Goal: Task Accomplishment & Management: Manage account settings

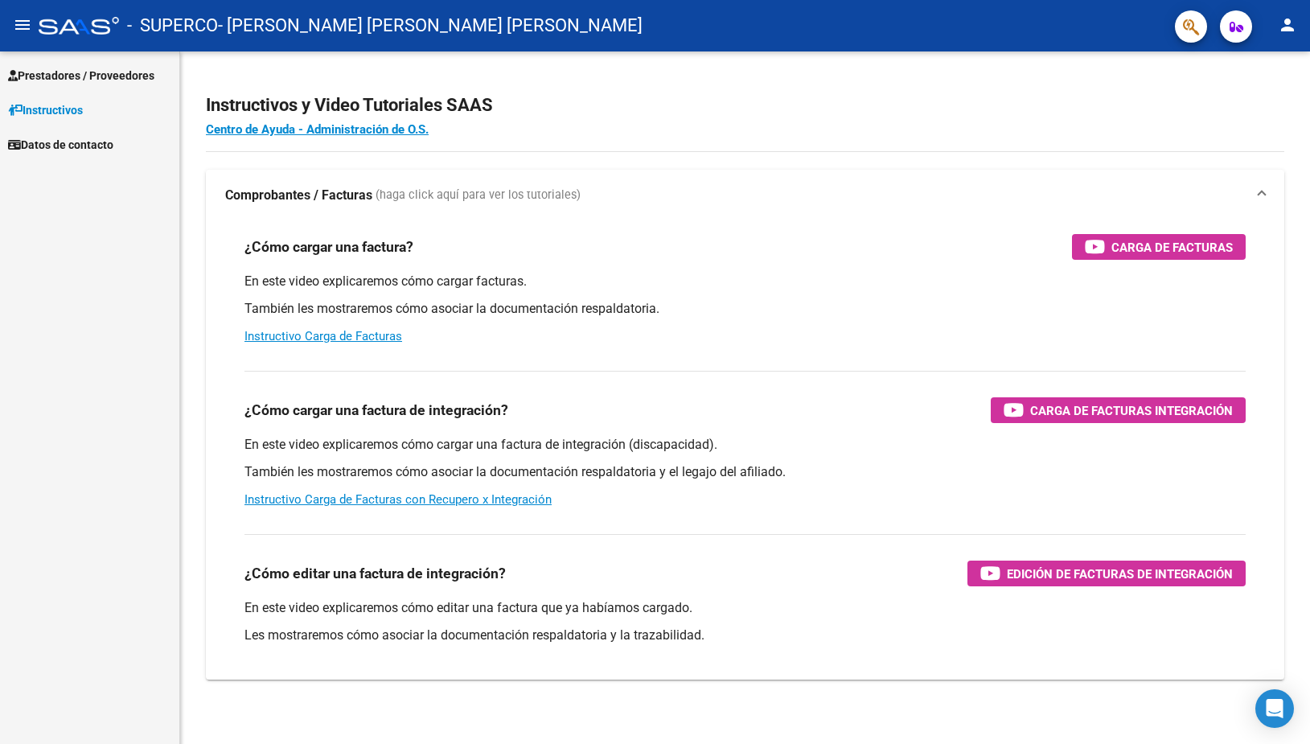
click at [105, 72] on span "Prestadores / Proveedores" at bounding box center [81, 76] width 146 height 18
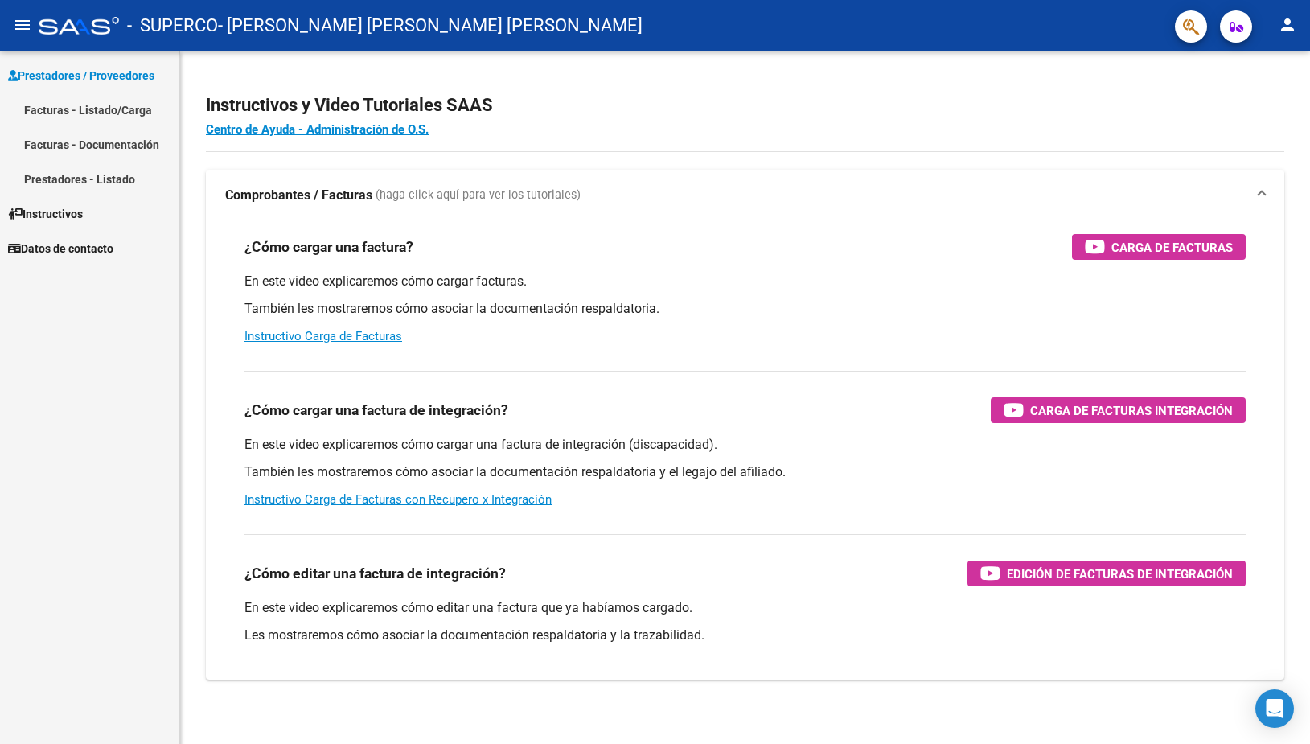
click at [99, 110] on link "Facturas - Listado/Carga" at bounding box center [89, 109] width 179 height 35
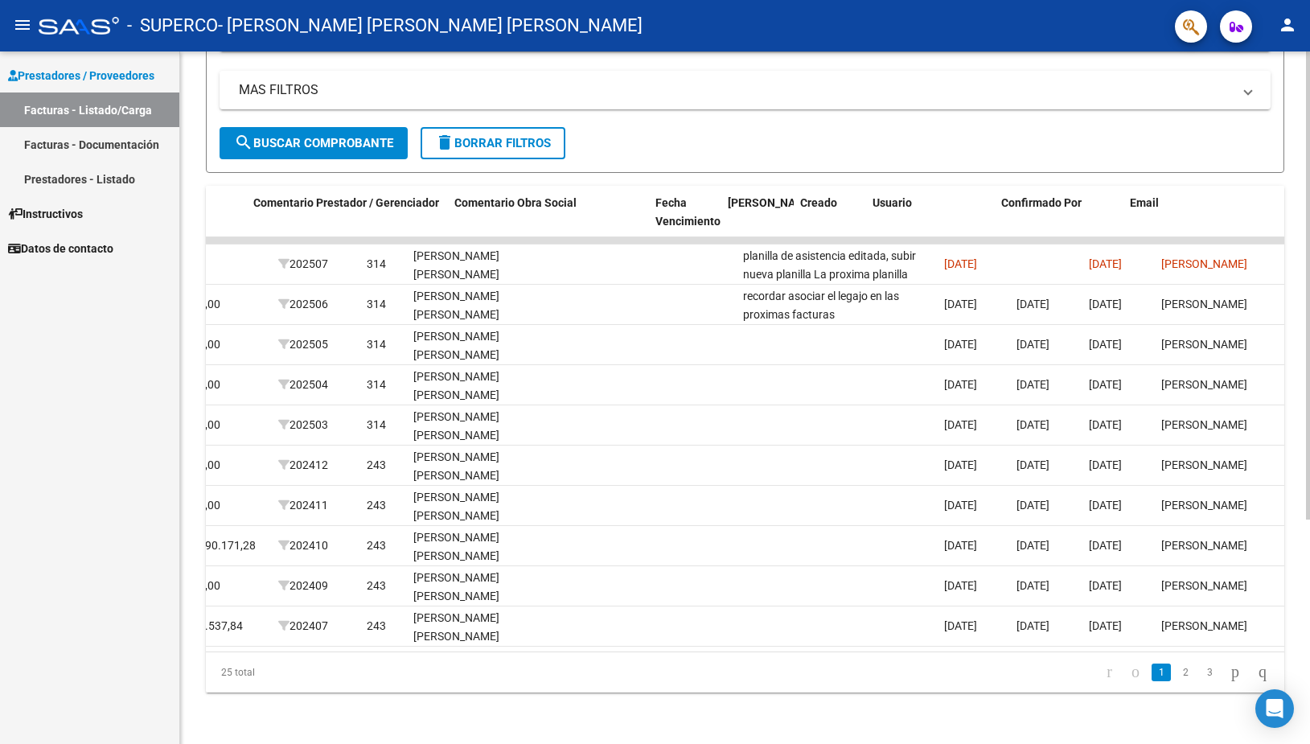
scroll to position [0, 2312]
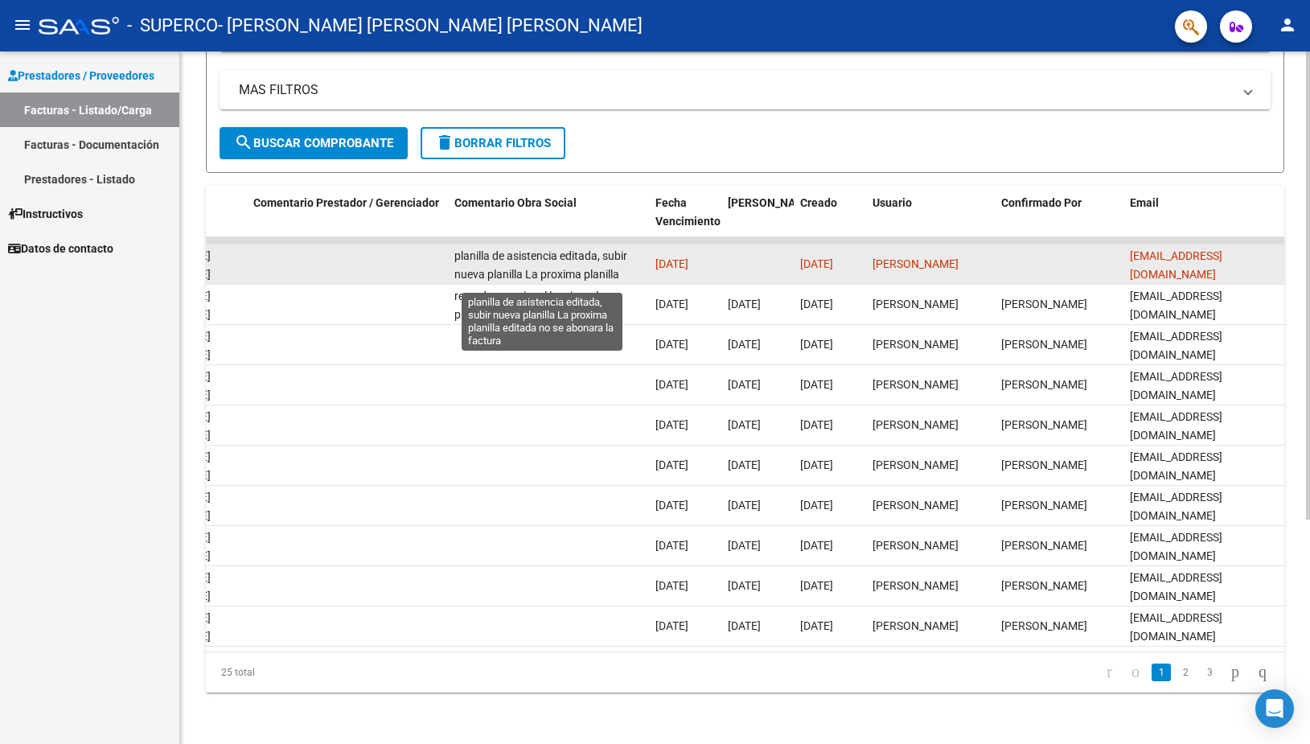
click at [581, 256] on span "planilla de asistencia editada, subir nueva planilla La proxima planilla editad…" at bounding box center [540, 274] width 173 height 50
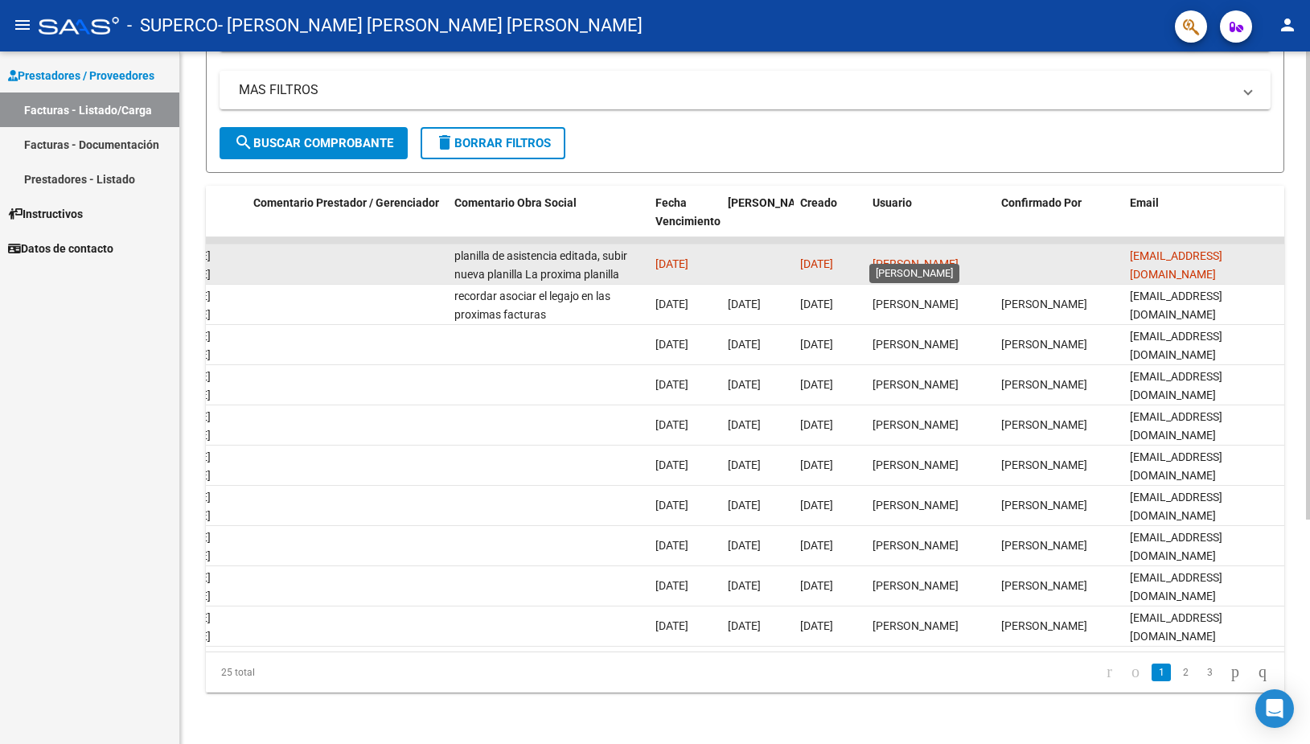
click at [946, 257] on span "Maria Jose Vidal" at bounding box center [915, 263] width 86 height 13
click at [1153, 249] on span "lic.vidalo@yahoo.com.ar" at bounding box center [1176, 264] width 92 height 31
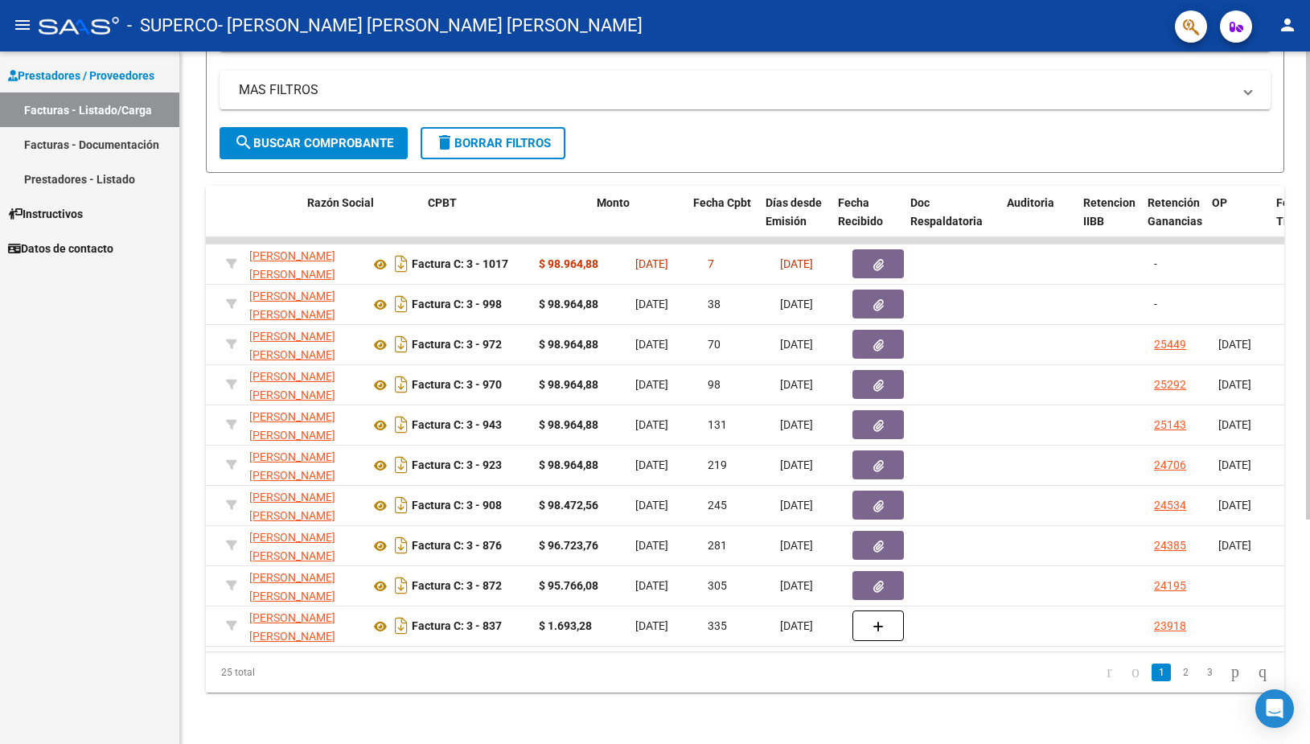
scroll to position [0, 245]
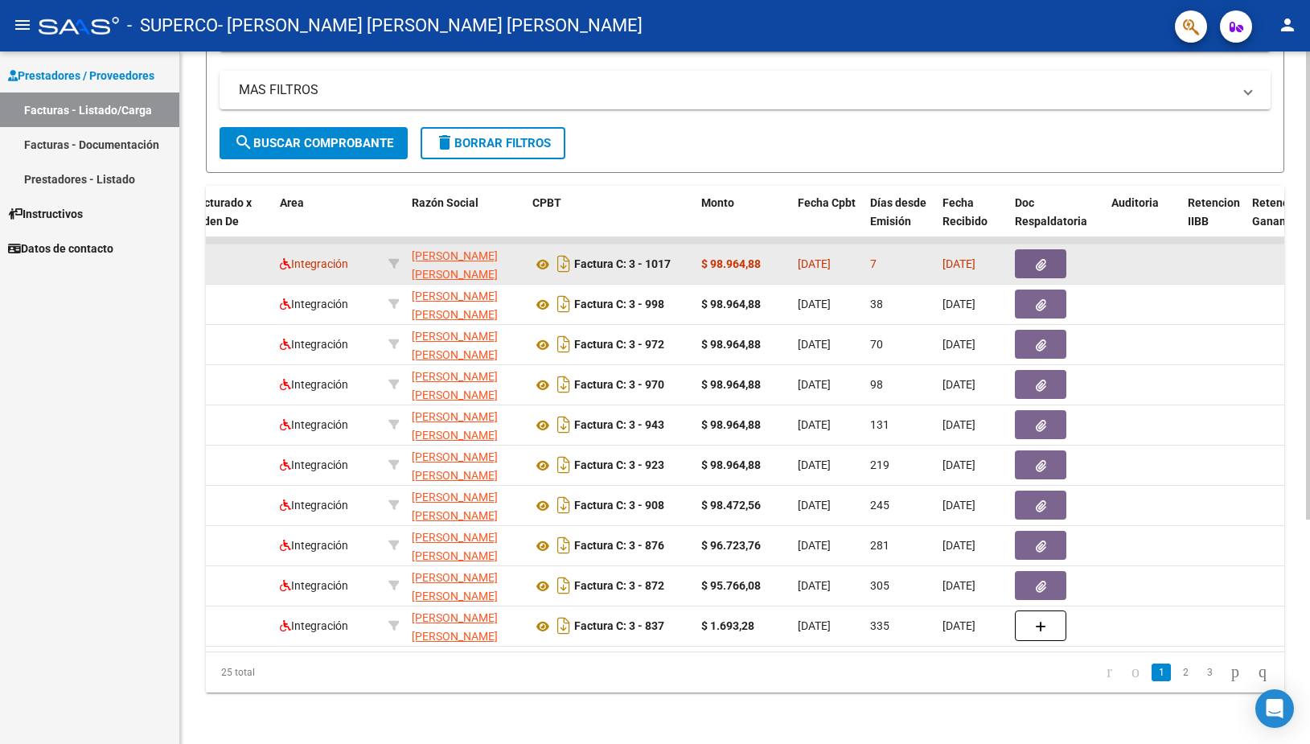
click at [442, 249] on span "VIDAL OCHANDIO MARIA JOSE" at bounding box center [455, 274] width 86 height 50
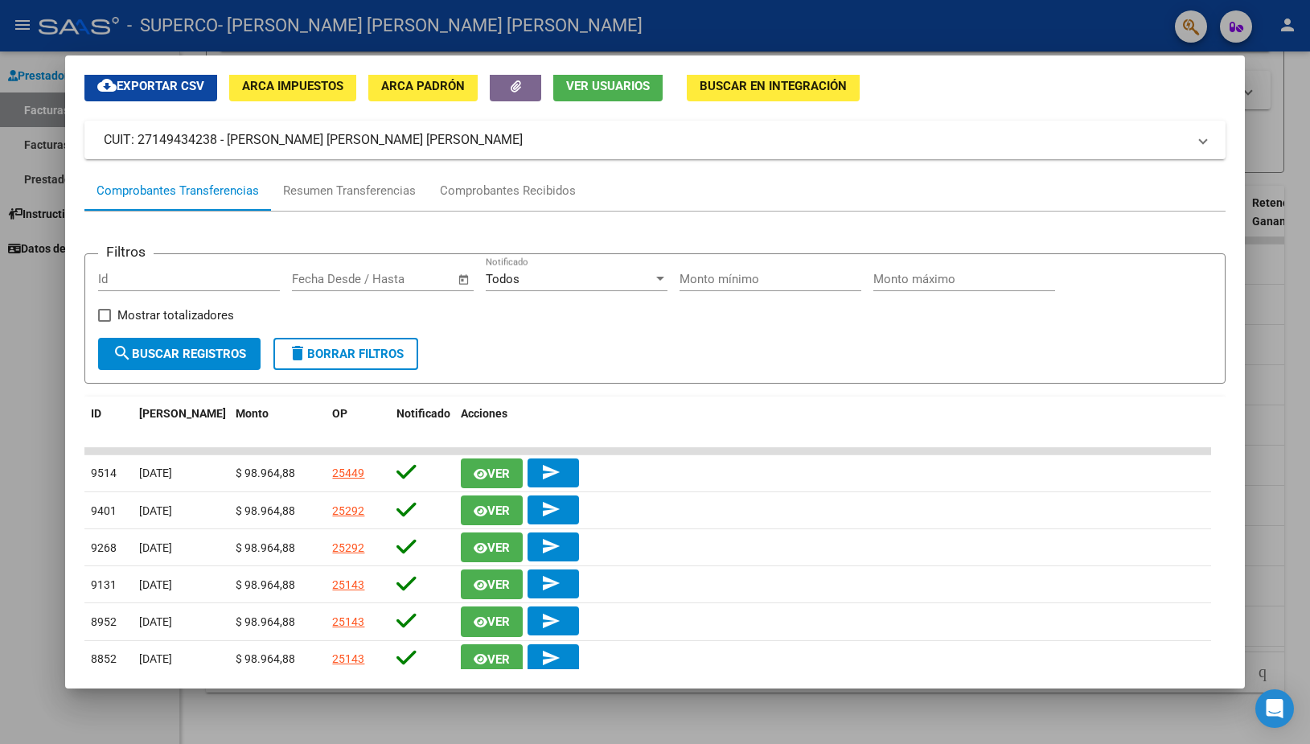
scroll to position [87, 0]
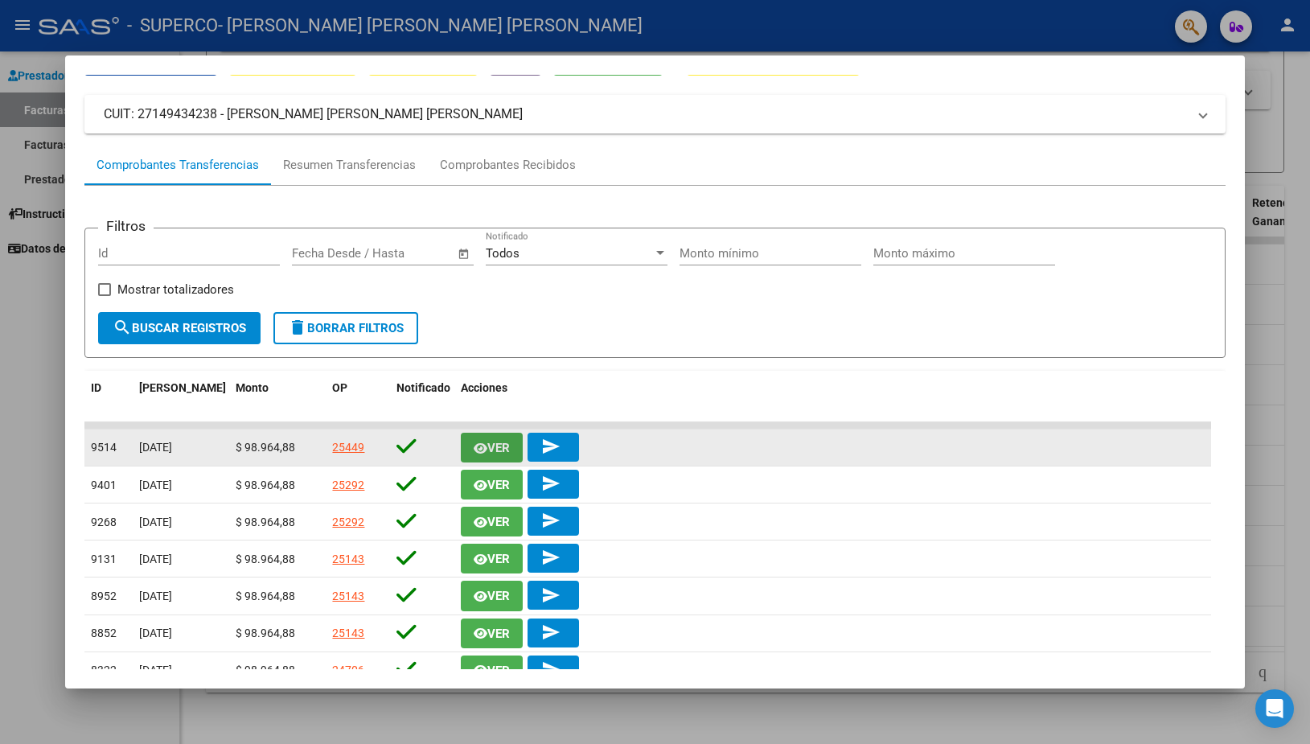
click at [491, 447] on span "Ver" at bounding box center [498, 448] width 23 height 14
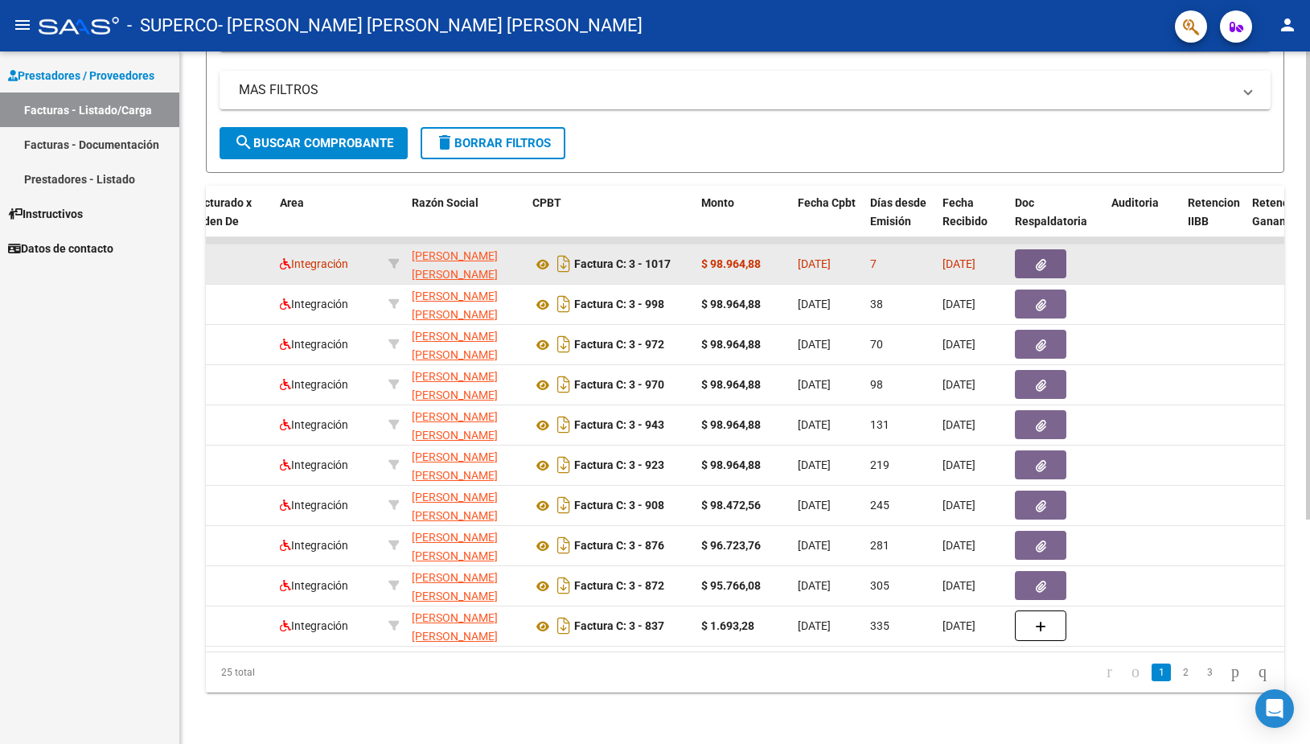
click at [1043, 259] on icon "button" at bounding box center [1041, 265] width 10 height 12
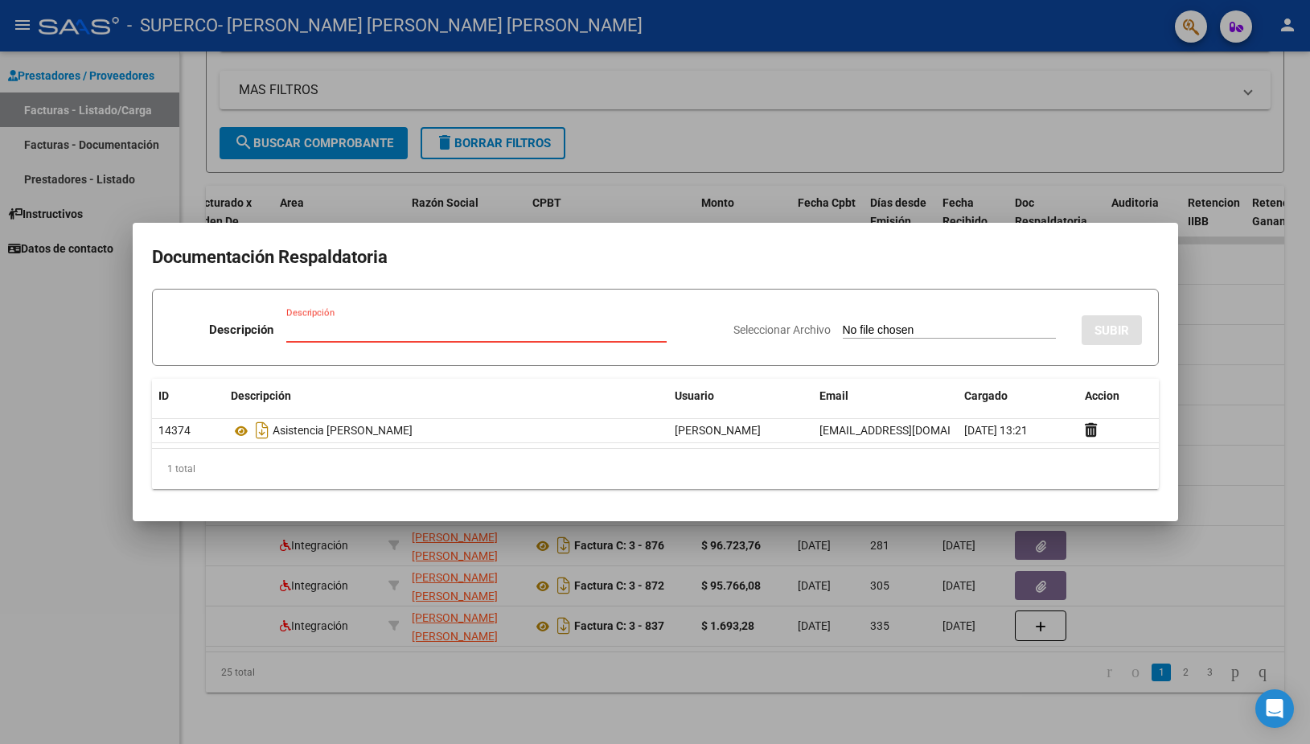
click at [888, 333] on input "Seleccionar Archivo" at bounding box center [949, 330] width 213 height 15
type input "C:\fakepath\OSFE CERNA ZAMBRANA Bautista Asistencia FONOAUDIOLOGIA Julio 2025.p…"
click at [415, 322] on input "Descripción" at bounding box center [430, 329] width 316 height 14
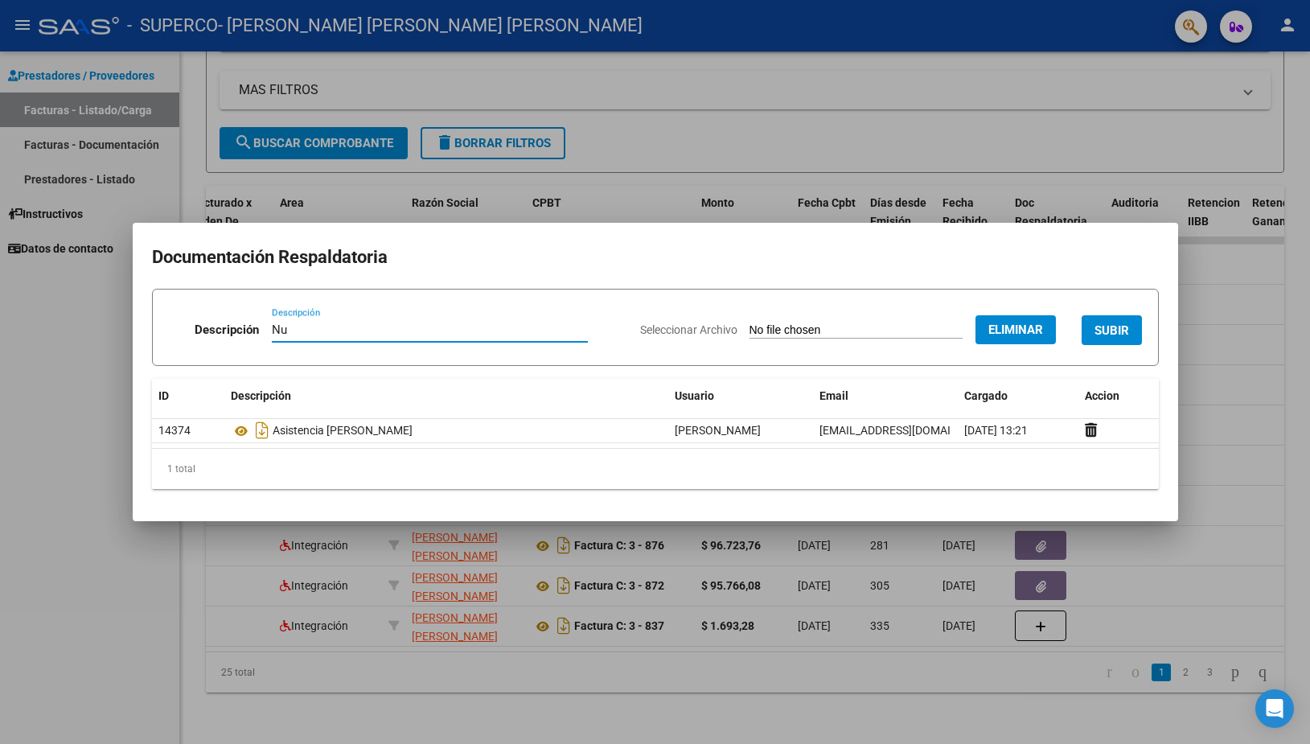
type input "N"
type input "Reingreso planilla asistencia fonoaudiologia Julio 2025"
click at [1094, 338] on span "SUBIR" at bounding box center [1111, 330] width 35 height 14
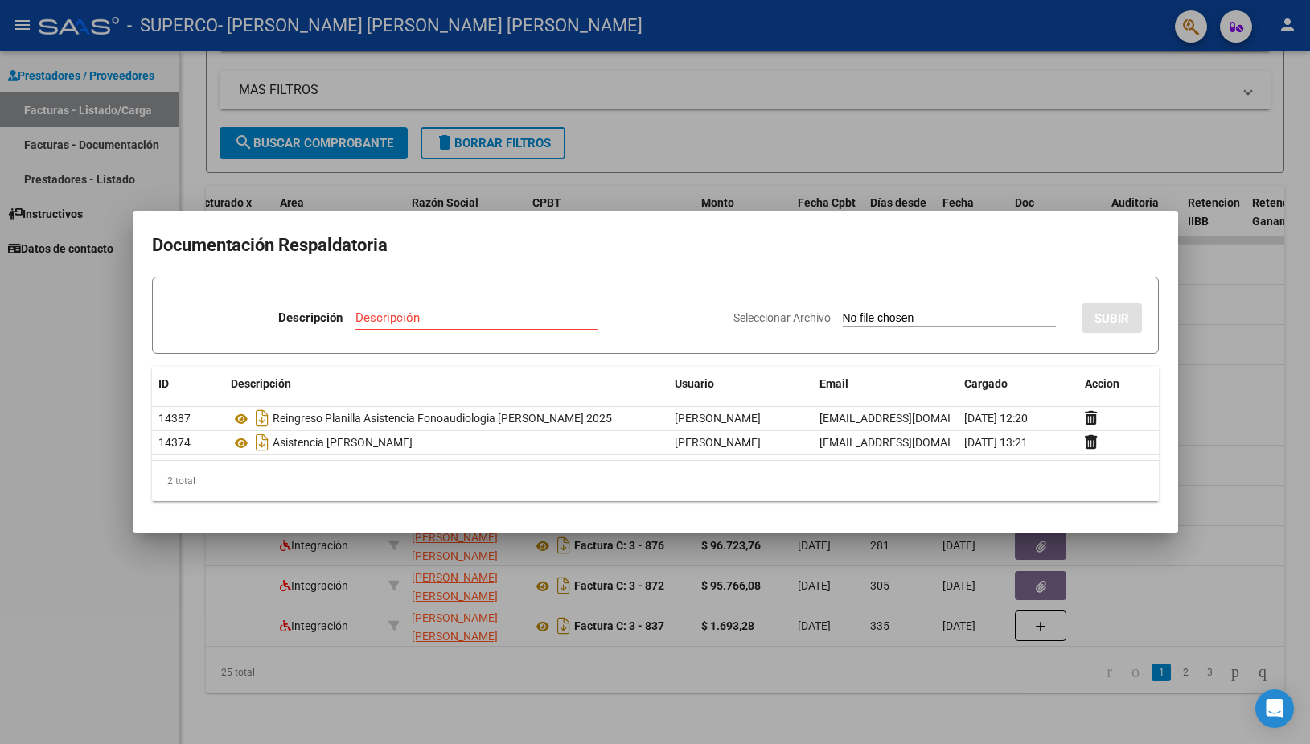
click at [1219, 376] on div at bounding box center [655, 372] width 1310 height 744
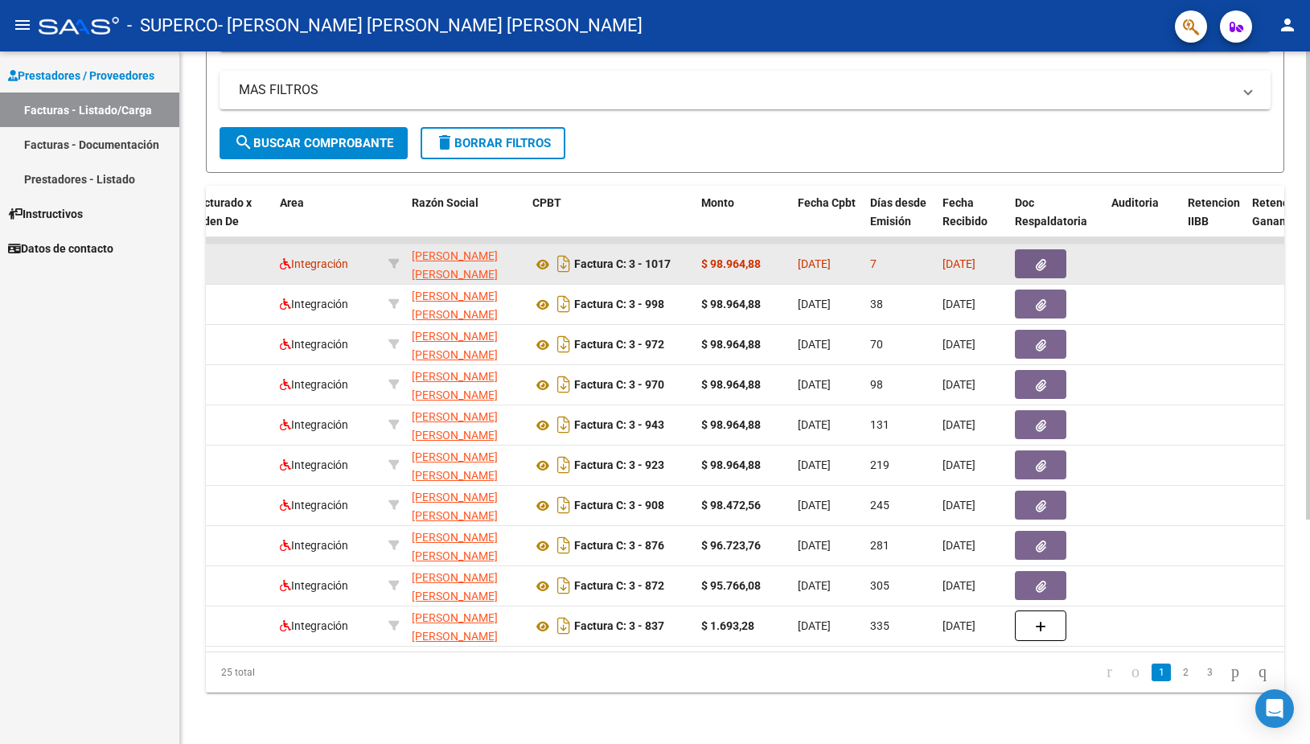
click at [1041, 259] on icon "button" at bounding box center [1041, 265] width 10 height 12
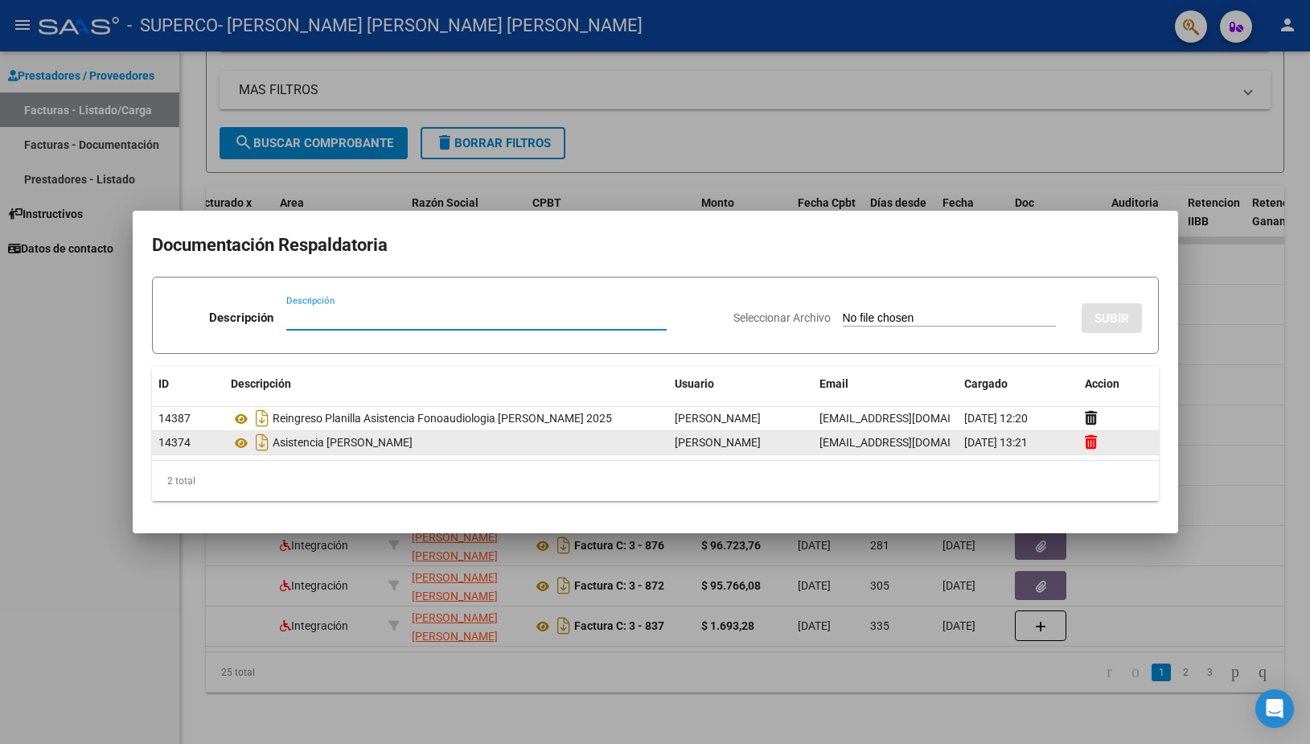
click at [1094, 444] on icon at bounding box center [1091, 441] width 12 height 15
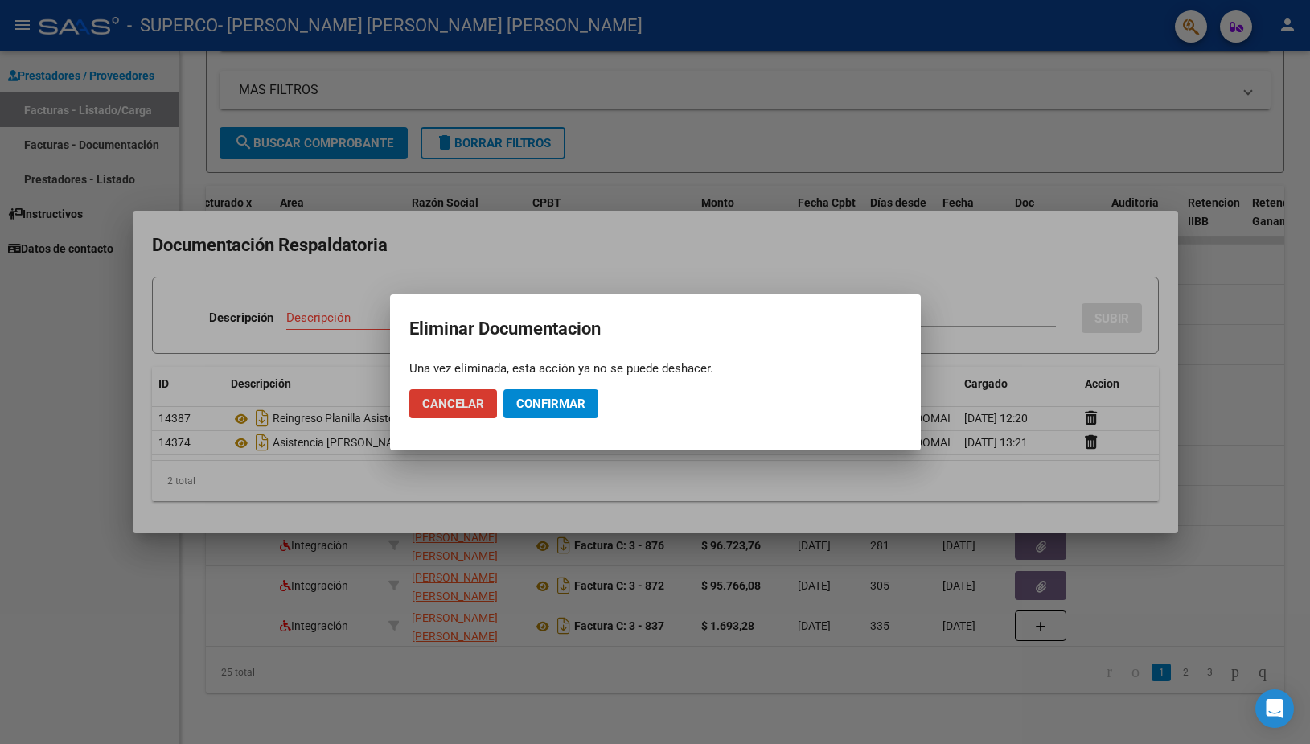
click at [541, 405] on span "Confirmar" at bounding box center [550, 403] width 69 height 14
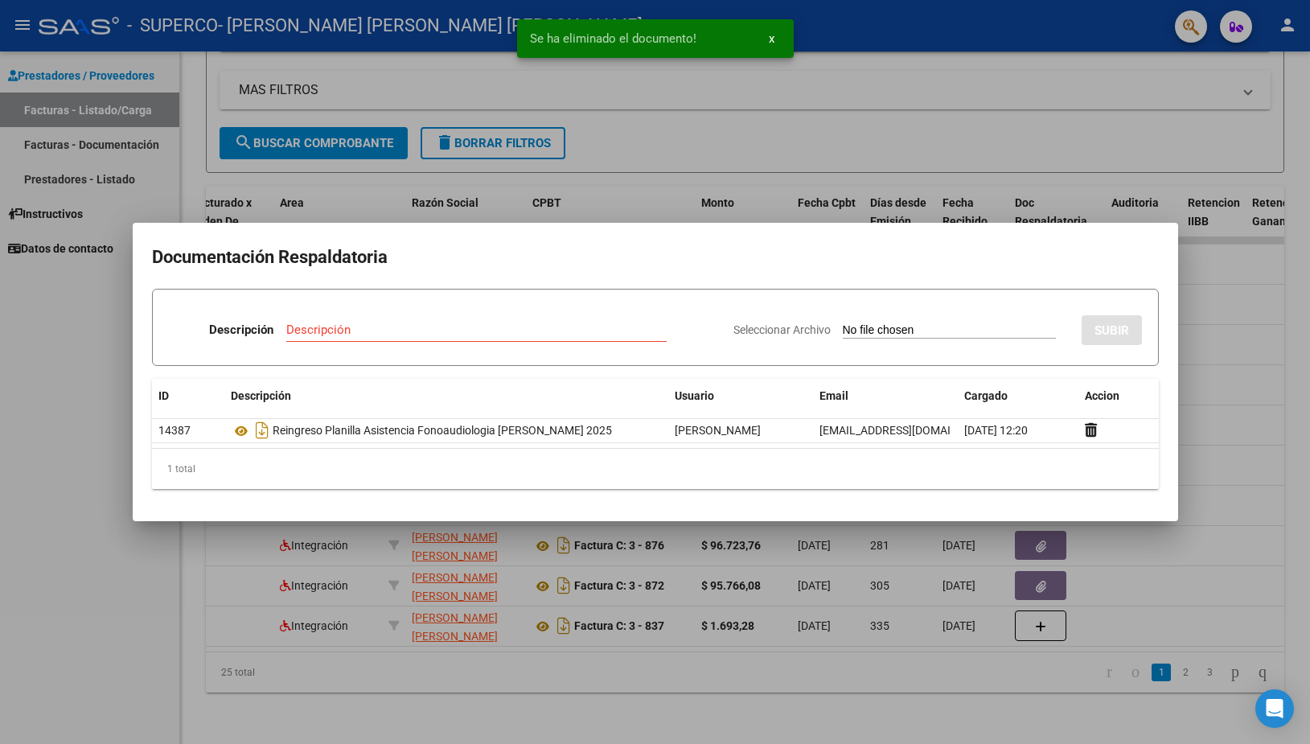
click at [762, 255] on h2 "Documentación Respaldatoria" at bounding box center [655, 257] width 1007 height 31
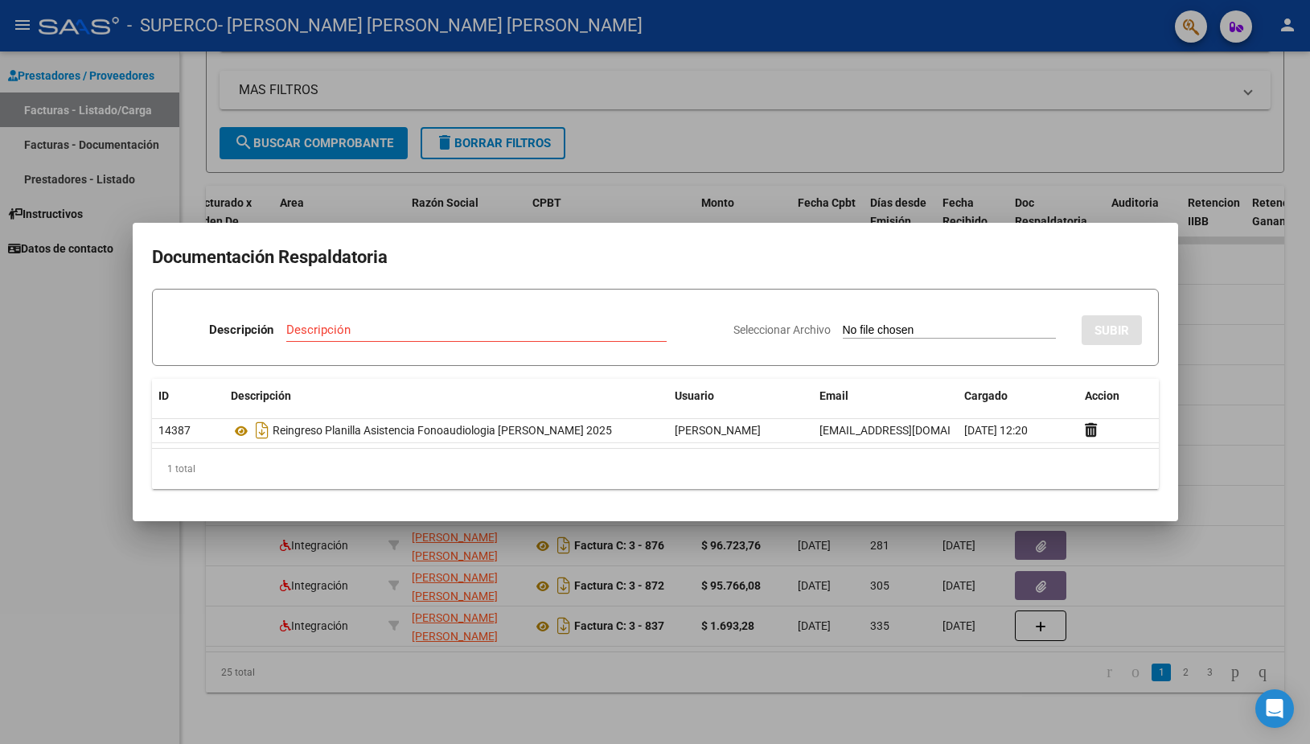
click at [1238, 270] on div at bounding box center [655, 372] width 1310 height 744
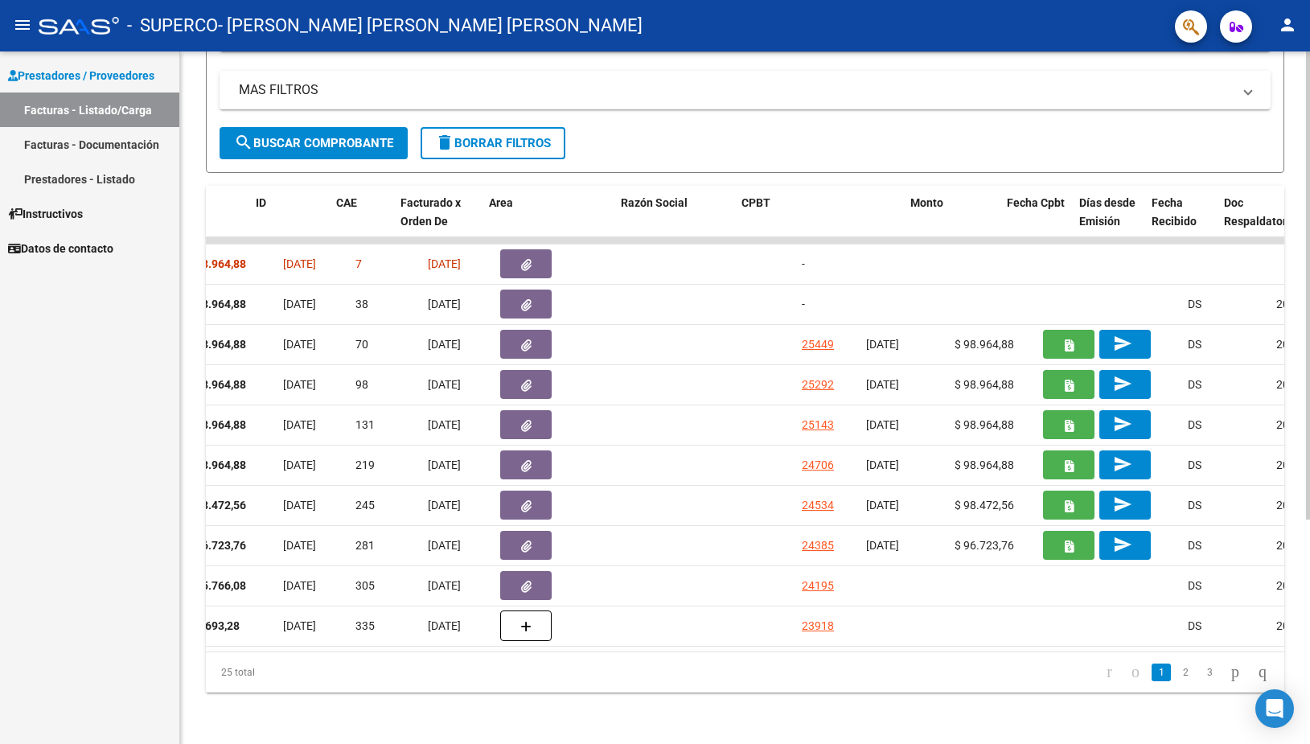
scroll to position [0, 0]
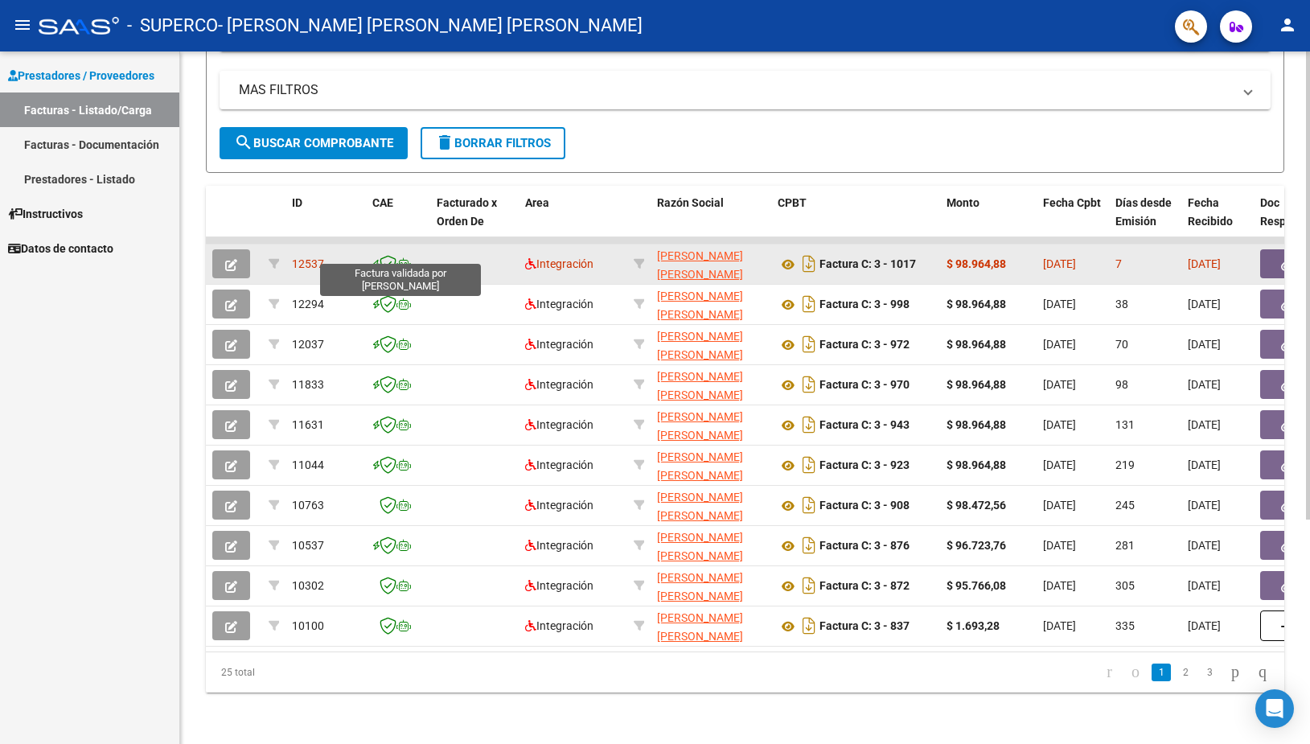
click at [389, 255] on icon at bounding box center [388, 264] width 17 height 18
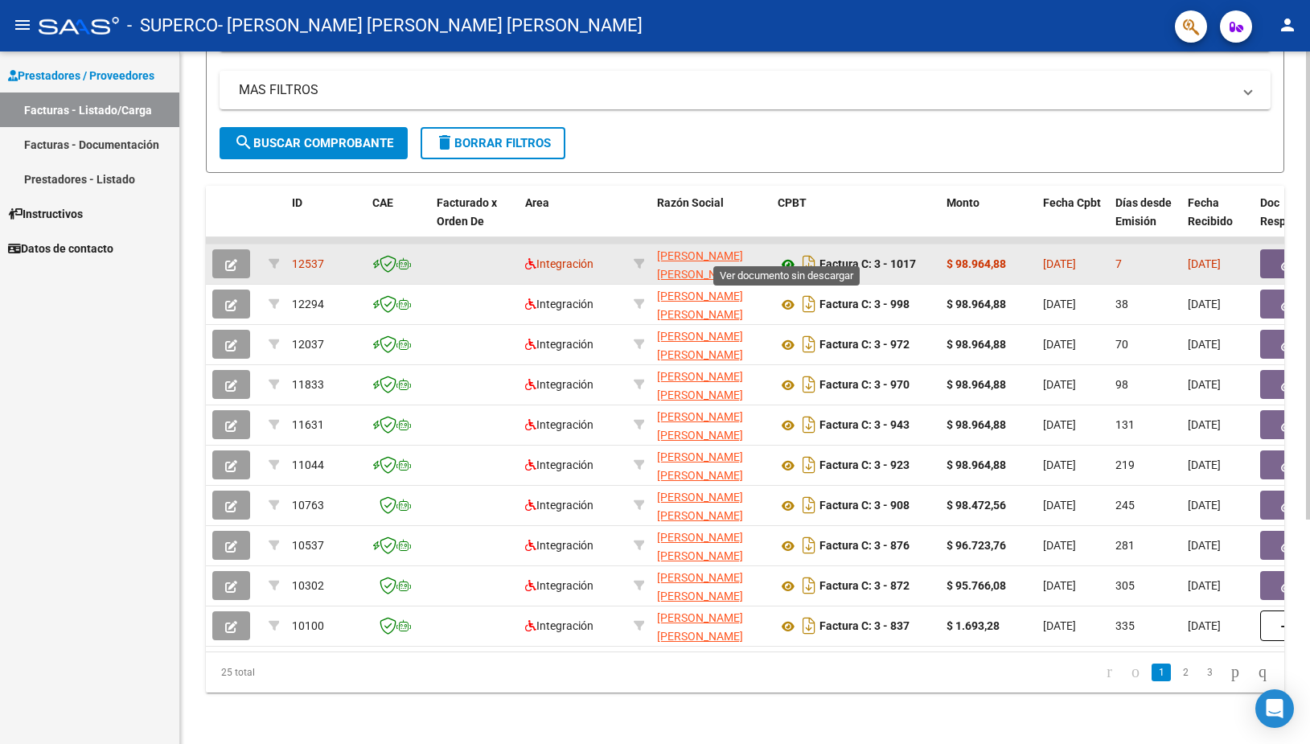
click at [790, 255] on icon at bounding box center [788, 264] width 21 height 19
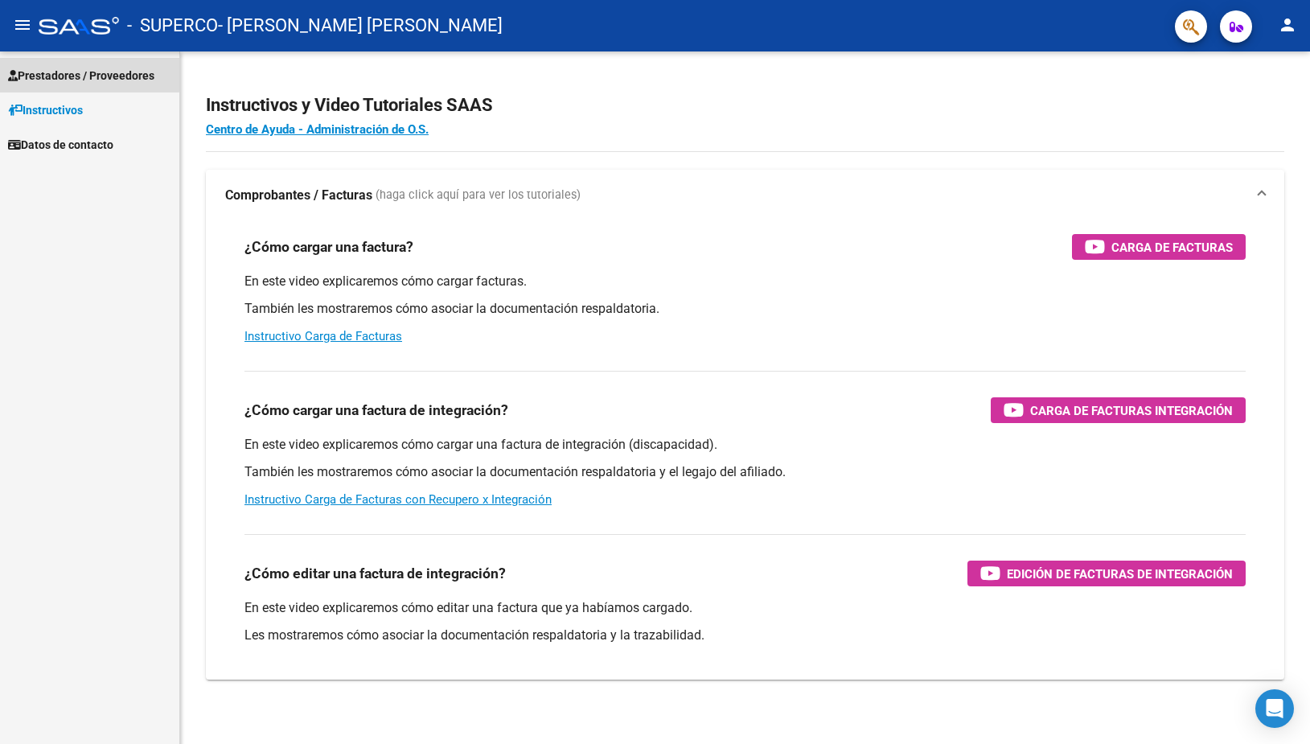
click at [87, 71] on span "Prestadores / Proveedores" at bounding box center [81, 76] width 146 height 18
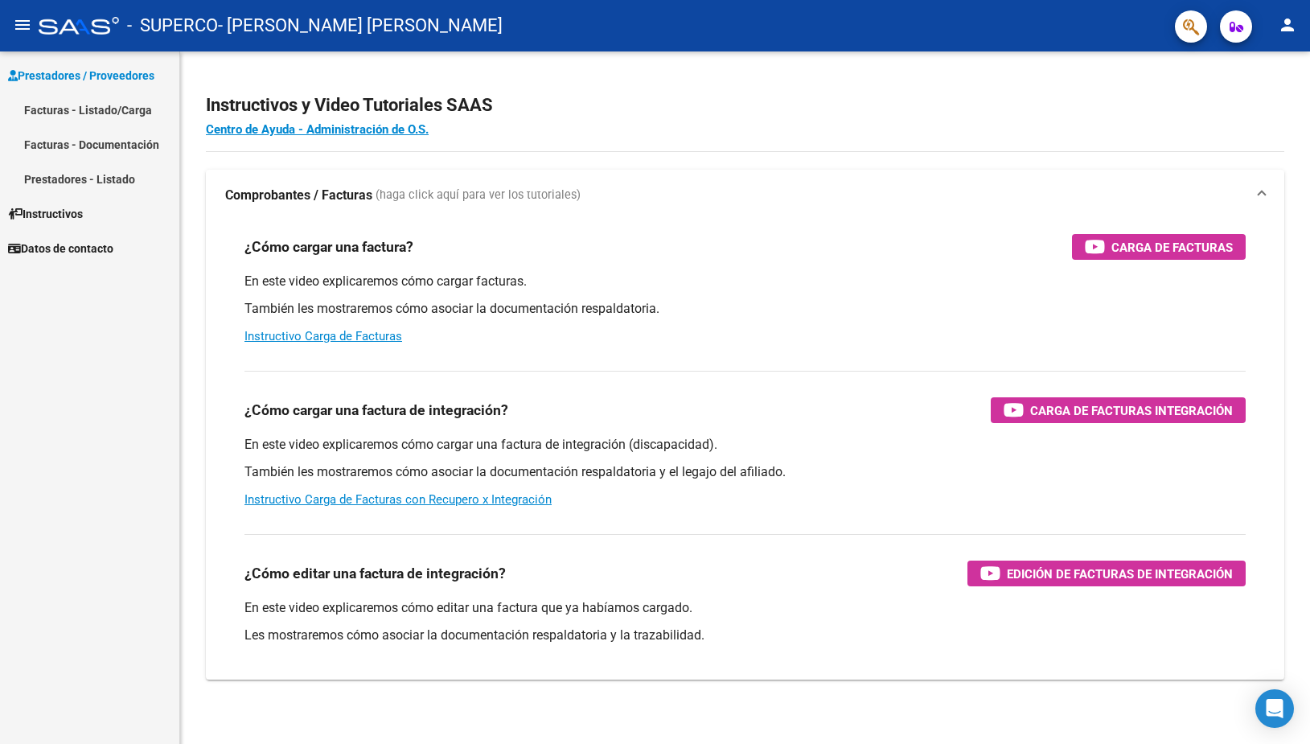
click at [84, 117] on link "Facturas - Listado/Carga" at bounding box center [89, 109] width 179 height 35
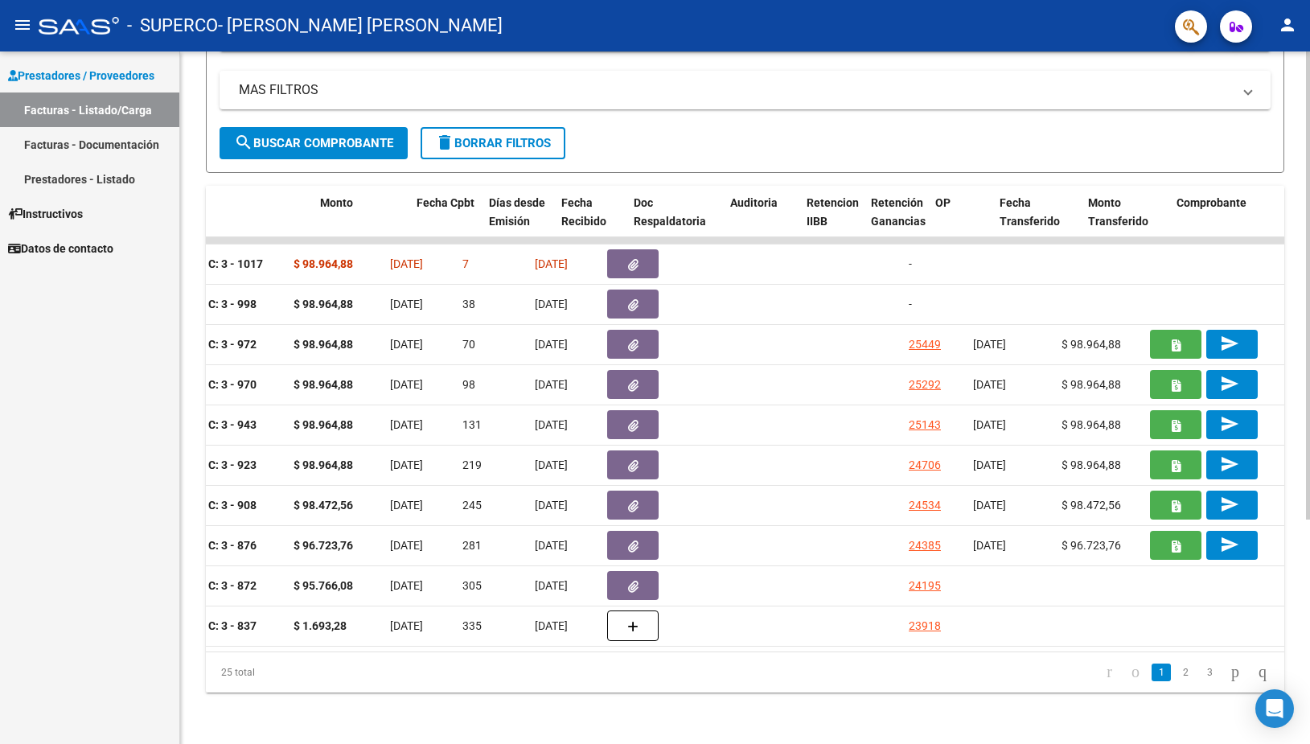
scroll to position [0, 626]
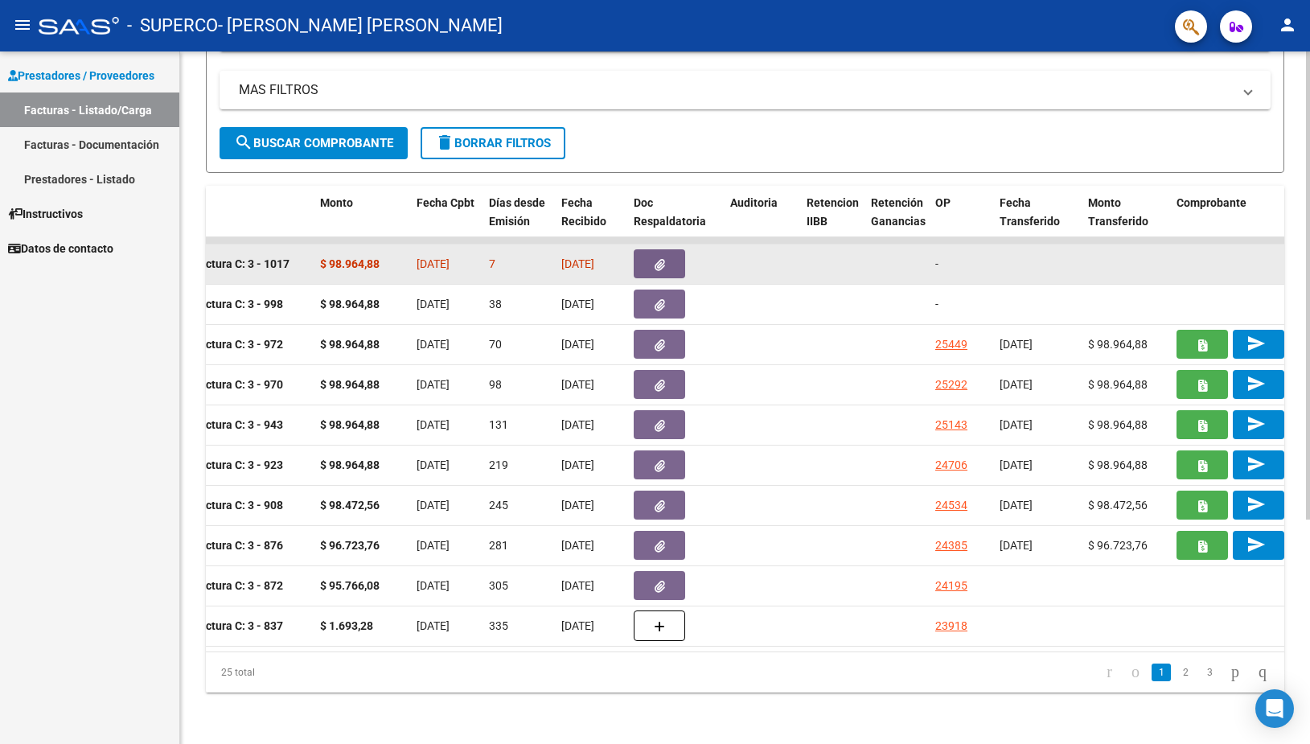
click at [650, 252] on button "button" at bounding box center [659, 263] width 51 height 29
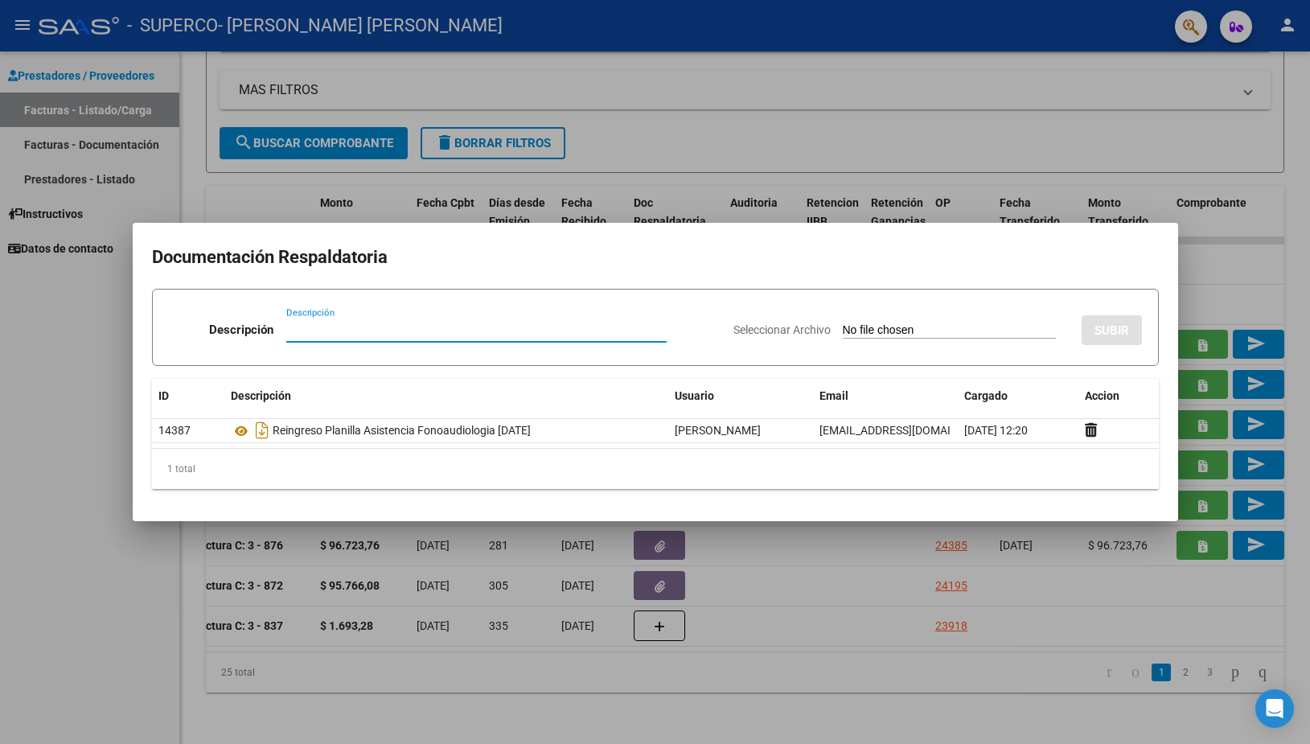
click at [840, 261] on h2 "Documentación Respaldatoria" at bounding box center [655, 257] width 1007 height 31
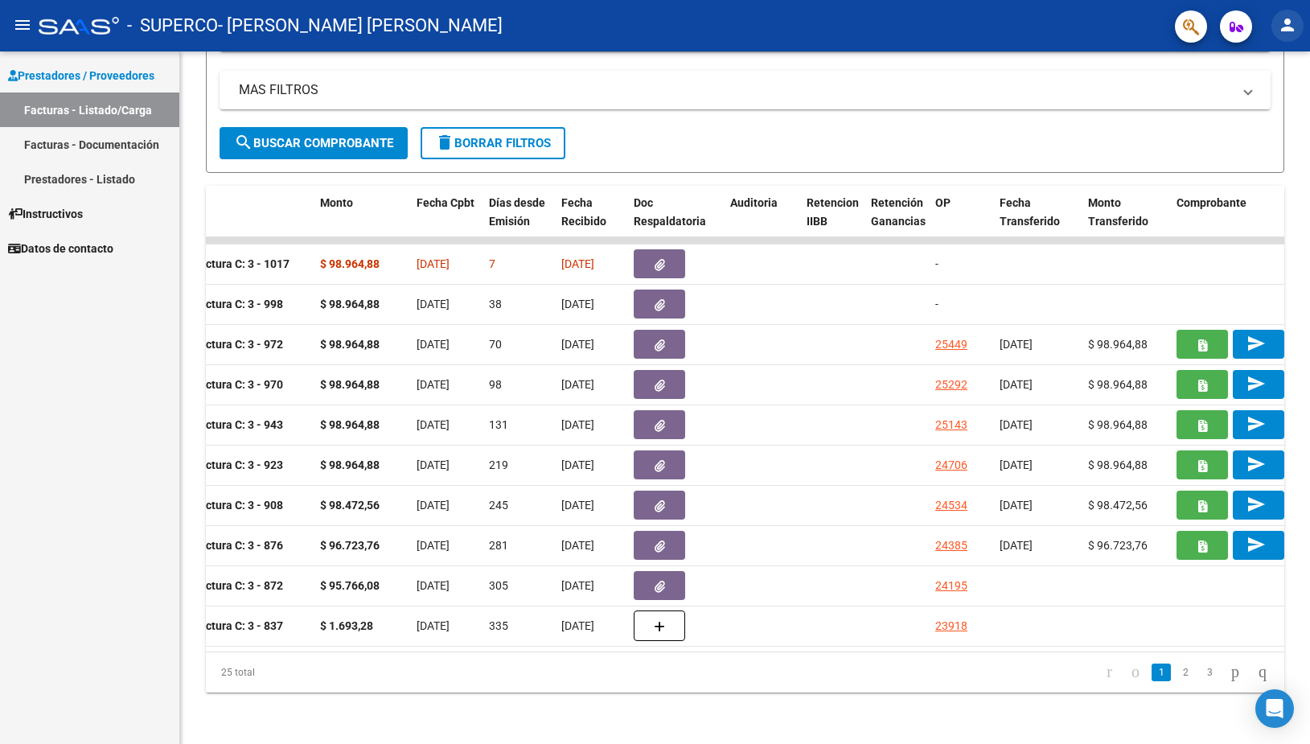
click at [1286, 29] on mat-icon "person" at bounding box center [1287, 24] width 19 height 19
click at [1257, 107] on button "exit_to_app Salir" at bounding box center [1254, 106] width 98 height 39
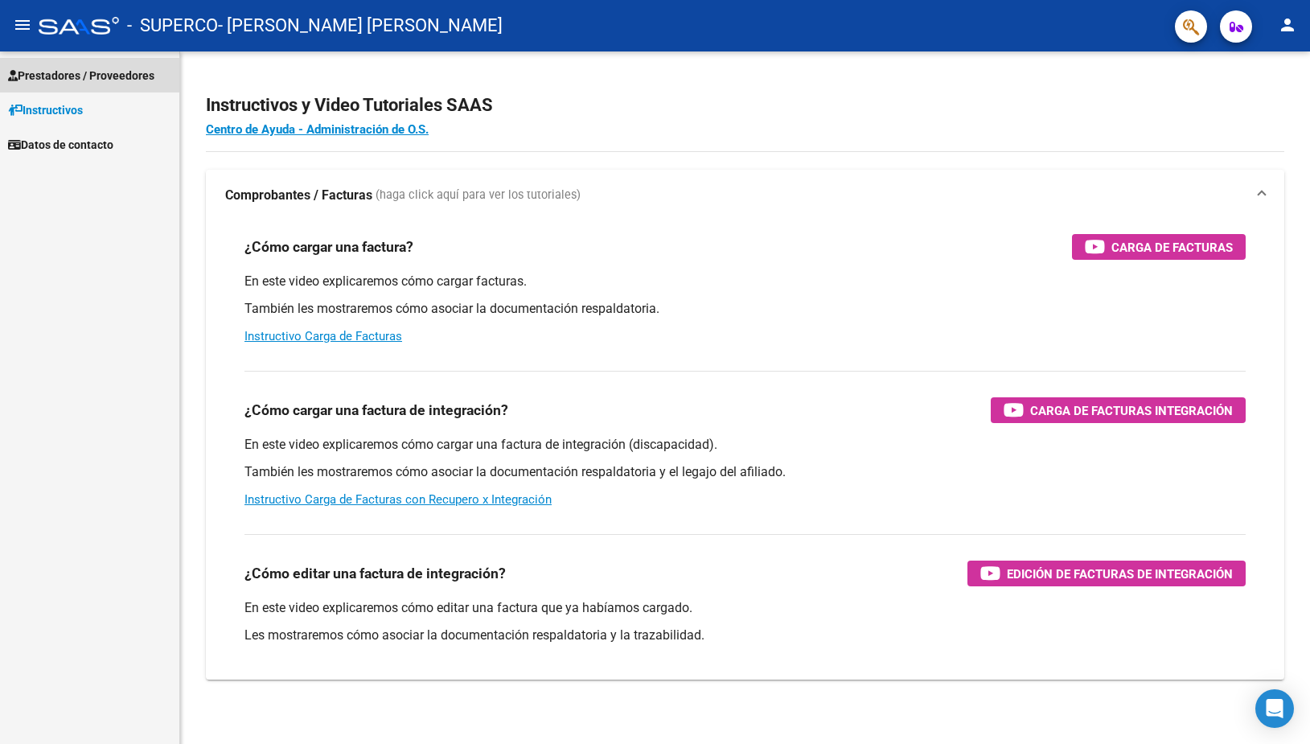
click at [68, 76] on span "Prestadores / Proveedores" at bounding box center [81, 76] width 146 height 18
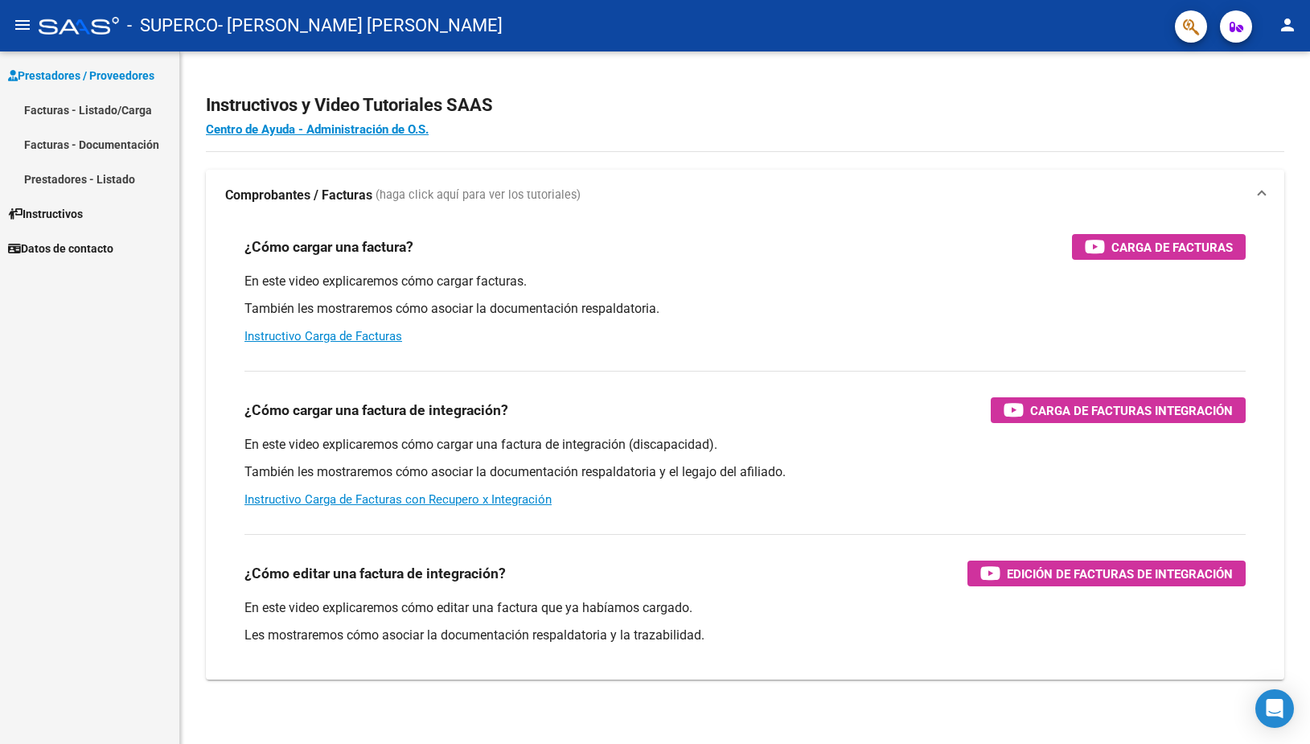
click at [84, 112] on link "Facturas - Listado/Carga" at bounding box center [89, 109] width 179 height 35
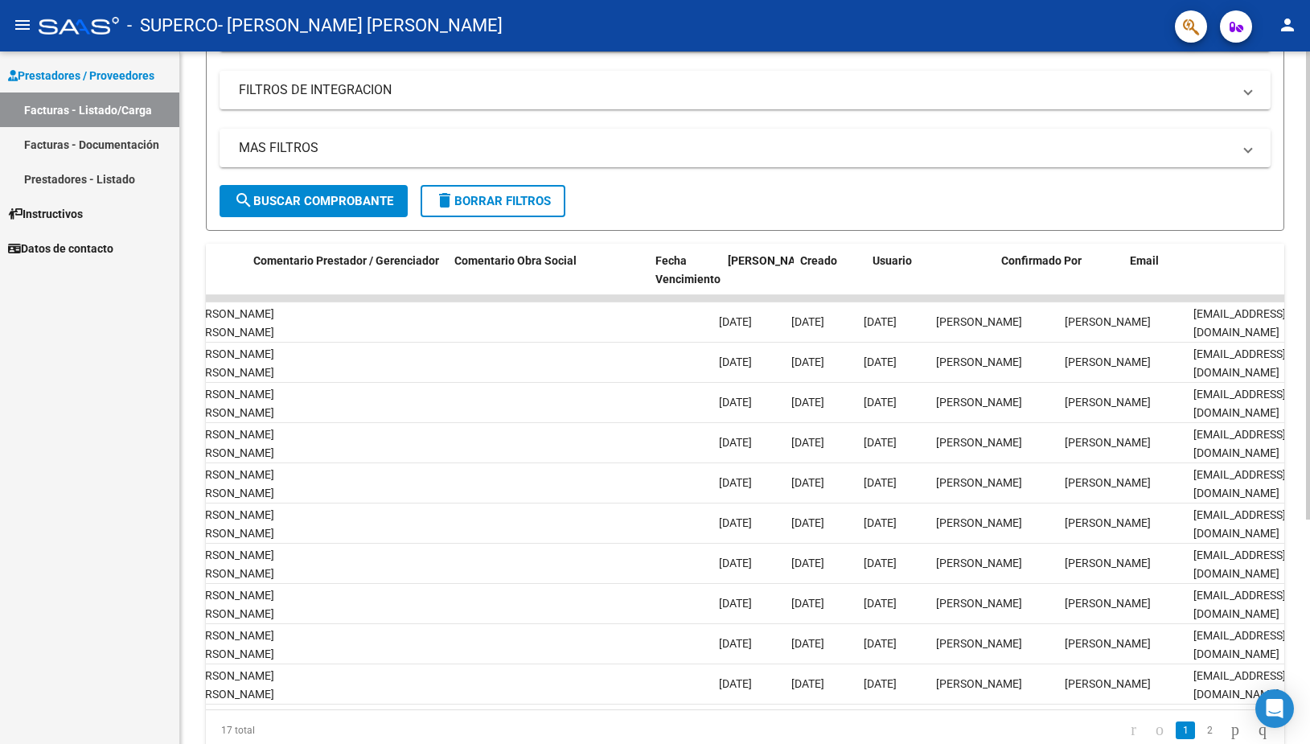
scroll to position [0, 2312]
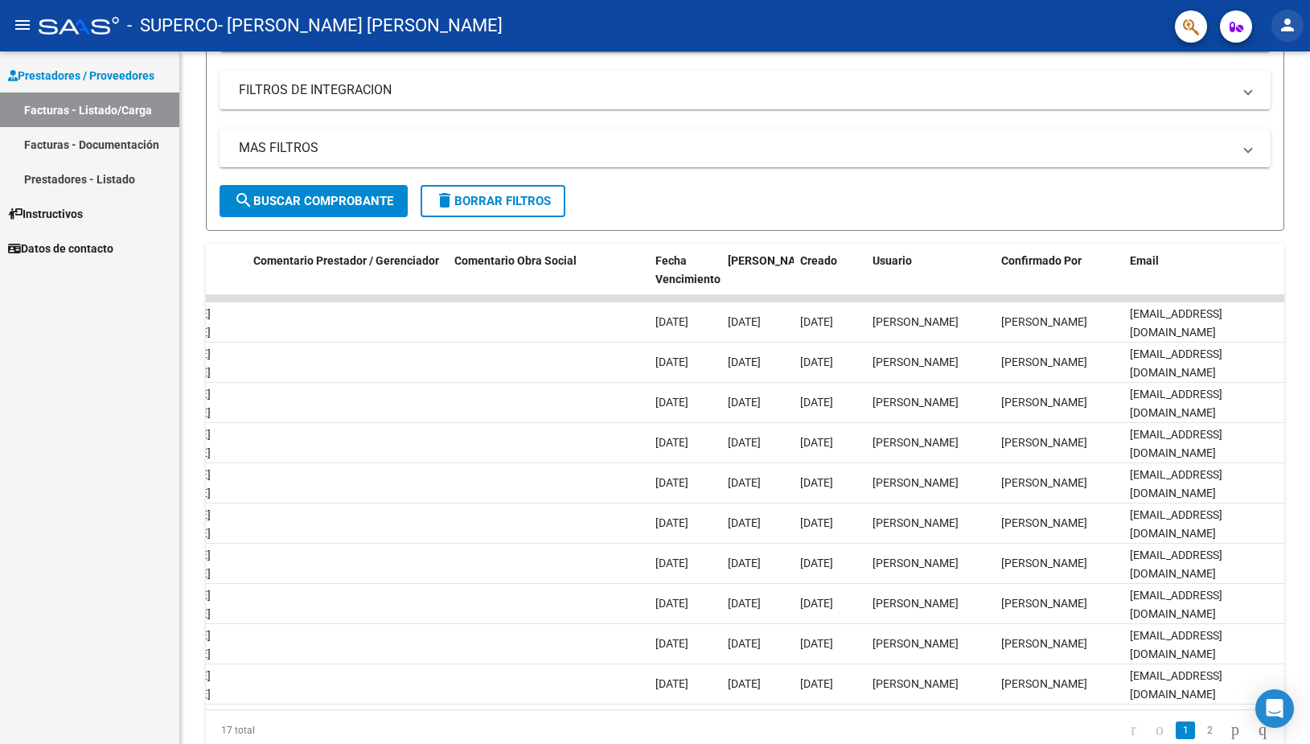
click at [1285, 32] on mat-icon "person" at bounding box center [1287, 24] width 19 height 19
click at [1257, 105] on button "exit_to_app Salir" at bounding box center [1254, 106] width 98 height 39
